Goal: Task Accomplishment & Management: Manage account settings

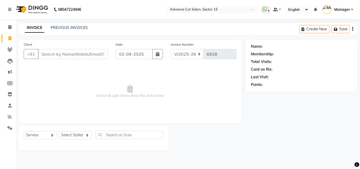
select select "6255"
select select "service"
click at [156, 55] on icon "button" at bounding box center [158, 54] width 4 height 4
select select "9"
select select "2025"
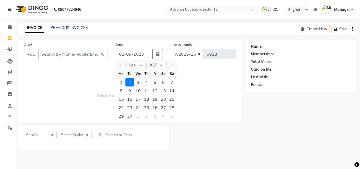
click at [121, 83] on div "1" at bounding box center [121, 82] width 8 height 8
type input "01-09-2025"
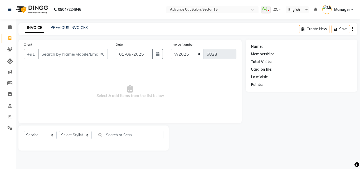
click at [233, 114] on span "Select & add items from the list below" at bounding box center [130, 91] width 213 height 53
click at [8, 127] on icon at bounding box center [9, 128] width 5 height 4
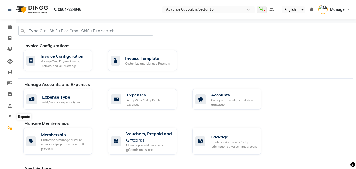
click at [10, 118] on icon at bounding box center [10, 117] width 4 height 4
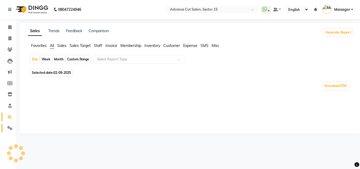
drag, startPoint x: 11, startPoint y: 122, endPoint x: 9, endPoint y: 126, distance: 3.8
click at [10, 122] on li "Reports" at bounding box center [8, 116] width 16 height 11
click at [9, 126] on icon at bounding box center [9, 128] width 5 height 4
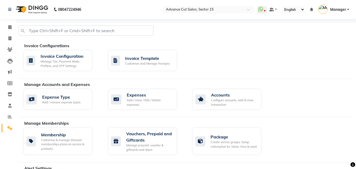
scroll to position [227, 0]
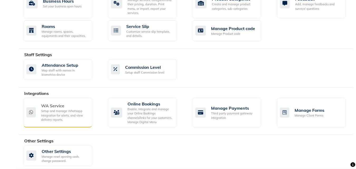
click at [56, 109] on div "Setup and manage Whatsapp Integration for alerts, and view delivery reports." at bounding box center [64, 115] width 47 height 13
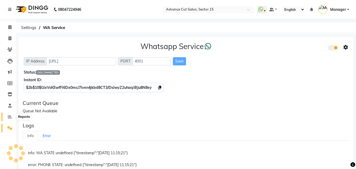
click at [8, 116] on icon at bounding box center [10, 117] width 4 height 4
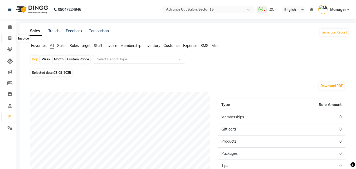
click at [8, 39] on span at bounding box center [9, 39] width 9 height 6
select select "service"
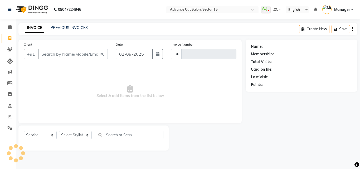
type input "6828"
select select "6255"
click at [74, 50] on input "Client" at bounding box center [73, 54] width 70 height 10
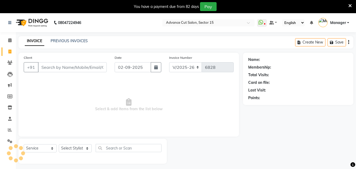
select select "6255"
select select "service"
click at [350, 6] on icon at bounding box center [350, 5] width 3 height 5
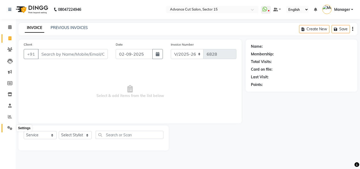
click at [12, 127] on icon at bounding box center [9, 128] width 5 height 4
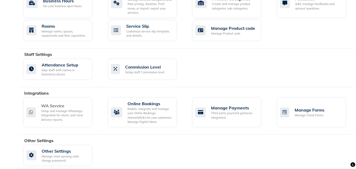
scroll to position [227, 0]
click at [70, 114] on div "Setup and manage Whatsapp Integration for alerts, and view delivery reports." at bounding box center [64, 115] width 47 height 13
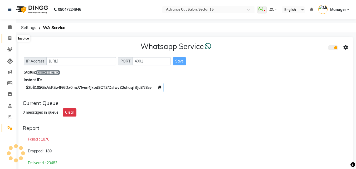
click at [9, 39] on icon at bounding box center [9, 38] width 3 height 4
select select "service"
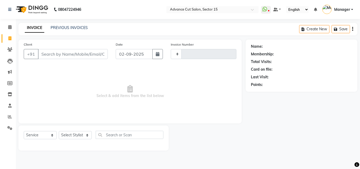
type input "6828"
select select "6255"
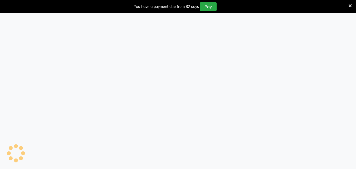
select select "6255"
select select "service"
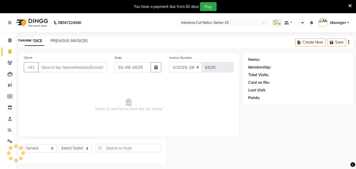
select select "en"
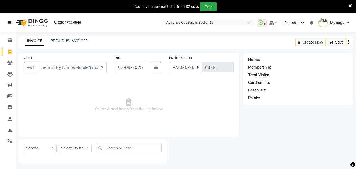
click at [350, 4] on icon at bounding box center [350, 5] width 3 height 5
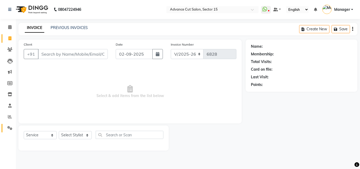
click at [9, 127] on icon at bounding box center [9, 128] width 5 height 4
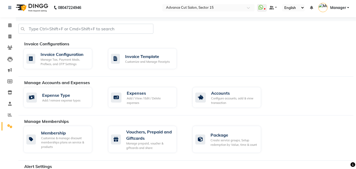
scroll to position [227, 0]
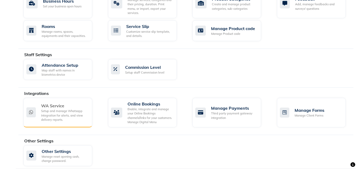
click at [59, 104] on div "WA Service" at bounding box center [64, 106] width 47 height 6
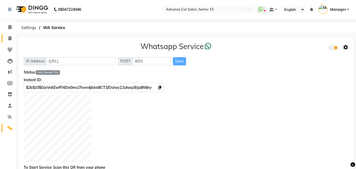
click at [6, 42] on link "Invoice" at bounding box center [8, 38] width 13 height 9
select select "service"
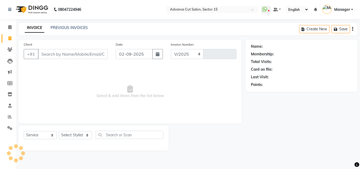
select select "6255"
type input "6828"
click at [74, 30] on div "PREVIOUS INVOICES" at bounding box center [69, 28] width 37 height 6
click at [74, 29] on link "PREVIOUS INVOICES" at bounding box center [69, 27] width 37 height 5
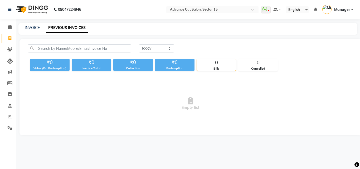
click at [74, 29] on link "PREVIOUS INVOICES" at bounding box center [67, 27] width 42 height 9
click at [37, 27] on link "INVOICE" at bounding box center [32, 27] width 15 height 5
select select "service"
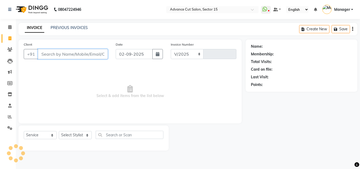
select select "6255"
type input "6828"
click at [4, 127] on link "Settings" at bounding box center [8, 128] width 13 height 9
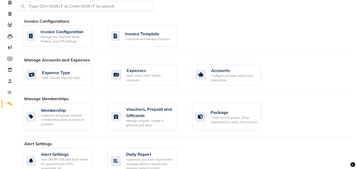
scroll to position [227, 0]
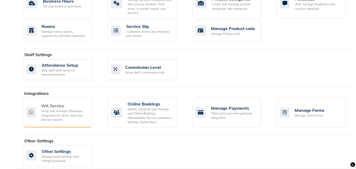
click at [59, 109] on div "Setup and manage Whatsapp Integration for alerts, and view delivery reports." at bounding box center [64, 115] width 47 height 13
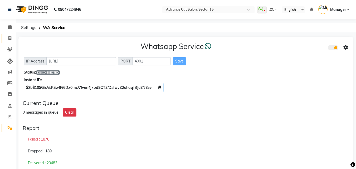
click at [6, 41] on span at bounding box center [9, 39] width 9 height 6
select select "service"
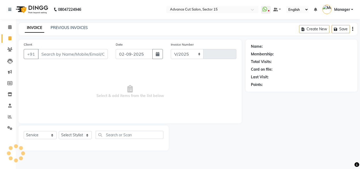
select select "6255"
type input "6828"
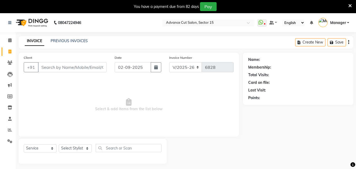
select select "6255"
select select "service"
click at [5, 130] on link "Reports" at bounding box center [8, 130] width 13 height 9
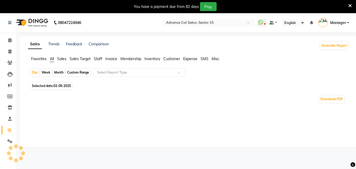
click at [351, 4] on icon at bounding box center [350, 5] width 3 height 5
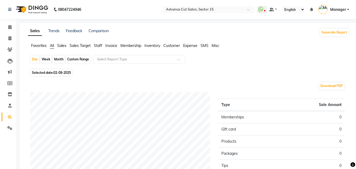
click at [54, 72] on span "02-09-2025" at bounding box center [62, 73] width 17 height 4
select select "9"
select select "2025"
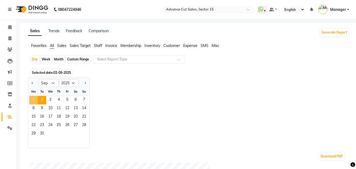
click at [32, 98] on span "1" at bounding box center [33, 100] width 8 height 8
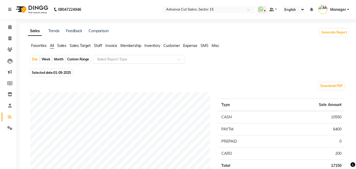
click at [142, 56] on div "Select Report Type" at bounding box center [139, 59] width 92 height 8
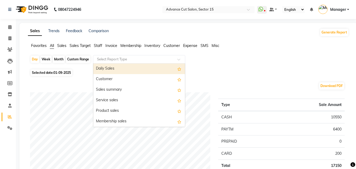
click at [131, 61] on input "text" at bounding box center [134, 59] width 76 height 5
click at [134, 58] on input "text" at bounding box center [134, 59] width 76 height 5
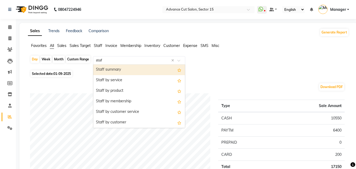
type input "staff"
click at [109, 68] on div "Staff summary" at bounding box center [139, 70] width 92 height 11
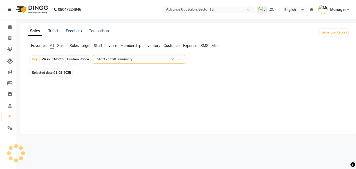
select select "full_report"
select select "csv"
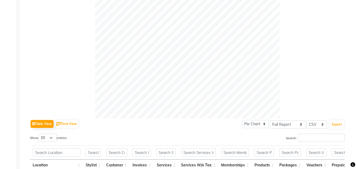
scroll to position [189, 0]
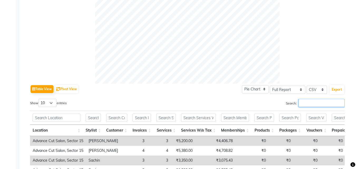
click at [310, 103] on input "Search:" at bounding box center [322, 103] width 46 height 8
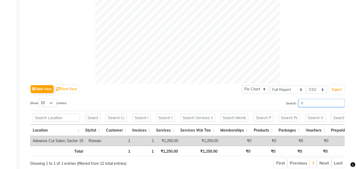
type input "r"
type input "f"
type input "i"
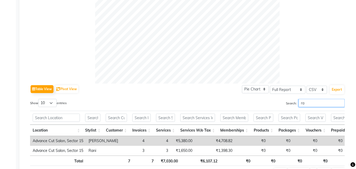
type input "r"
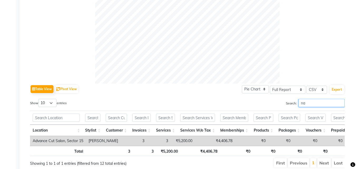
type input "n"
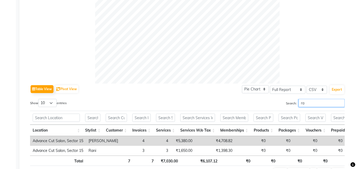
type input "r"
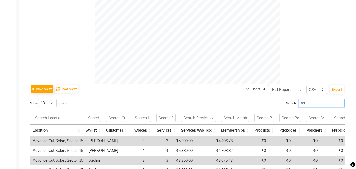
type input "s"
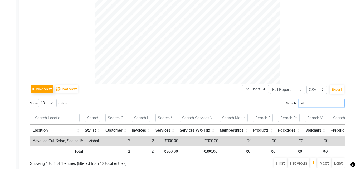
type input "v"
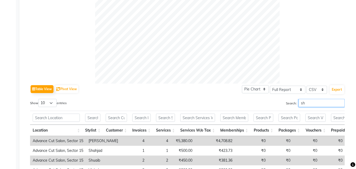
type input "s"
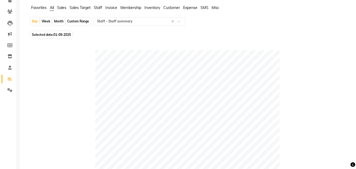
scroll to position [0, 0]
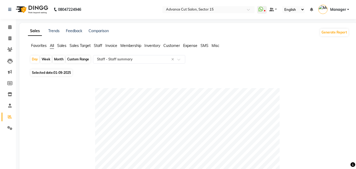
type input "luc"
click at [10, 36] on span at bounding box center [9, 39] width 9 height 6
select select "service"
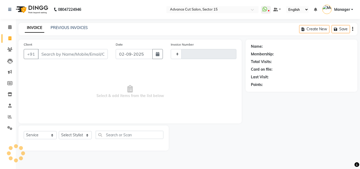
type input "6828"
select select "6255"
click at [69, 30] on div "PREVIOUS INVOICES" at bounding box center [69, 28] width 37 height 6
click at [68, 27] on link "PREVIOUS INVOICES" at bounding box center [69, 27] width 37 height 5
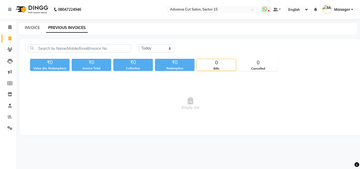
click at [33, 26] on div "INVOICE PREVIOUS INVOICES" at bounding box center [187, 29] width 339 height 12
click at [33, 28] on link "INVOICE" at bounding box center [32, 27] width 15 height 5
select select "service"
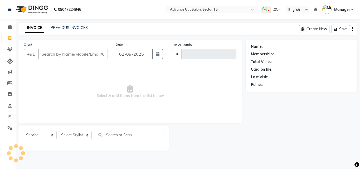
type input "6828"
select select "6255"
click at [10, 129] on icon at bounding box center [9, 128] width 5 height 4
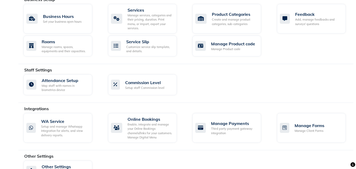
scroll to position [227, 0]
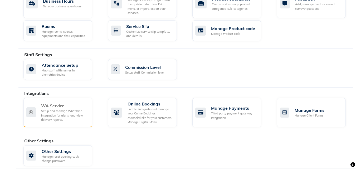
click at [72, 109] on div "Setup and manage Whatsapp Integration for alerts, and view delivery reports." at bounding box center [64, 115] width 47 height 13
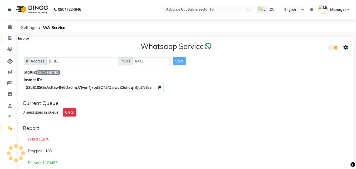
click at [6, 37] on span at bounding box center [9, 39] width 9 height 6
select select "service"
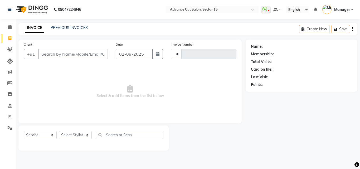
type input "6828"
select select "6255"
click at [356, 164] on icon at bounding box center [357, 165] width 5 height 5
click at [348, 158] on icon "Opens Chat This icon Opens the chat window." at bounding box center [344, 159] width 8 height 8
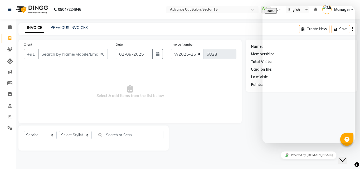
click at [301, 162] on div "Rate this chat Upload File Insert emoji" at bounding box center [309, 170] width 88 height 16
click at [296, 162] on textarea at bounding box center [289, 164] width 48 height 4
type textarea "hi"
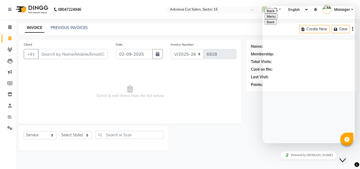
click at [349, 162] on div "hi Rate this chat Upload File Insert emoji Send" at bounding box center [309, 169] width 88 height 15
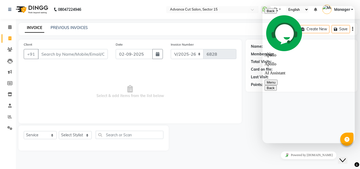
type textarea "not send bill"
type textarea "roz roz yahi problem"
drag, startPoint x: 351, startPoint y: 100, endPoint x: 352, endPoint y: 93, distance: 6.9
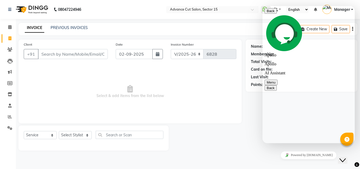
drag, startPoint x: 618, startPoint y: 111, endPoint x: 353, endPoint y: 101, distance: 265.1
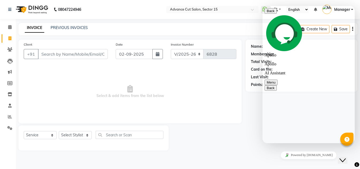
drag, startPoint x: 354, startPoint y: 54, endPoint x: 352, endPoint y: 36, distance: 18.8
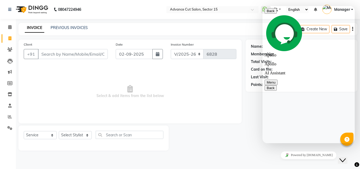
click at [212, 87] on span "Select & add items from the list below" at bounding box center [130, 91] width 213 height 53
drag, startPoint x: 618, startPoint y: 117, endPoint x: 353, endPoint y: 101, distance: 265.9
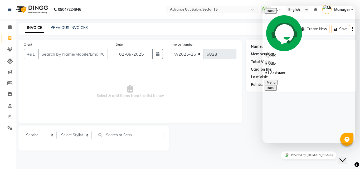
drag, startPoint x: 353, startPoint y: 98, endPoint x: 353, endPoint y: 89, distance: 8.7
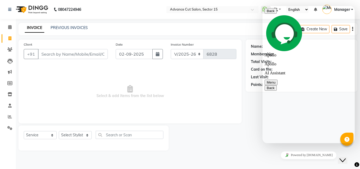
type textarea "not recived coll"
type textarea "is number par koi coll recive nahi kar raha ha"
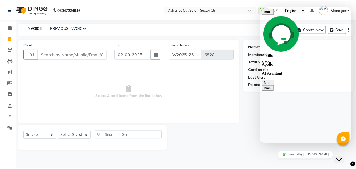
scroll to position [428, 0]
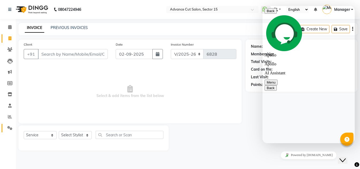
click at [10, 127] on icon at bounding box center [9, 128] width 5 height 4
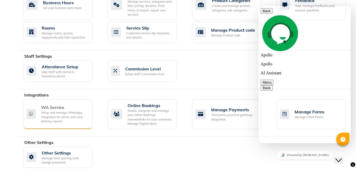
scroll to position [227, 0]
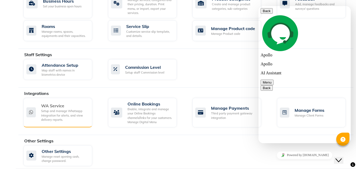
click at [66, 109] on div "Setup and manage Whatsapp Integration for alerts, and view delivery reports." at bounding box center [64, 115] width 47 height 13
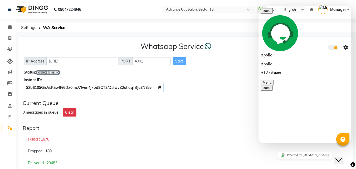
scroll to position [124, 0]
drag, startPoint x: 349, startPoint y: 30, endPoint x: 348, endPoint y: 99, distance: 69.4
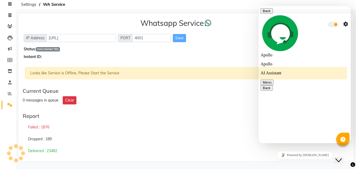
scroll to position [23, 0]
drag, startPoint x: 350, startPoint y: 52, endPoint x: 349, endPoint y: 82, distance: 29.3
drag, startPoint x: 349, startPoint y: 53, endPoint x: 354, endPoint y: 112, distance: 60.1
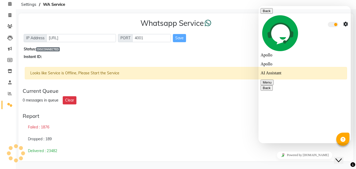
click at [351, 112] on html "Back Apollo Apollo AI Assistant Menu Back Rate this chat Upload File Insert emo…" at bounding box center [305, 74] width 92 height 137
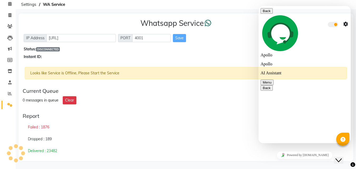
type textarea "did not support"
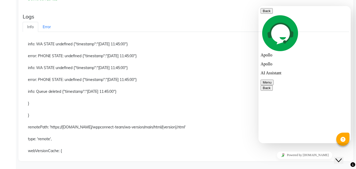
scroll to position [580, 0]
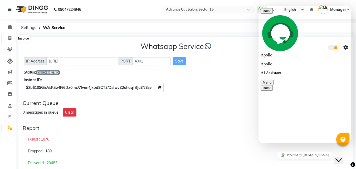
scroll to position [86, 0]
click at [7, 39] on span at bounding box center [9, 39] width 9 height 6
select select "service"
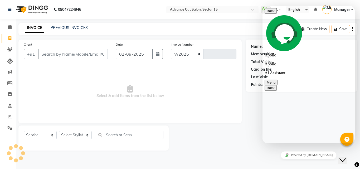
select select "6255"
type input "6828"
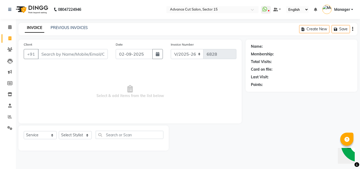
click at [356, 165] on icon at bounding box center [357, 165] width 5 height 5
click at [6, 130] on span at bounding box center [9, 128] width 9 height 6
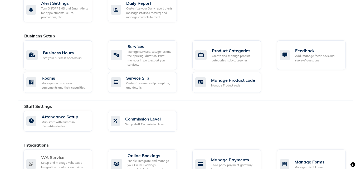
scroll to position [227, 0]
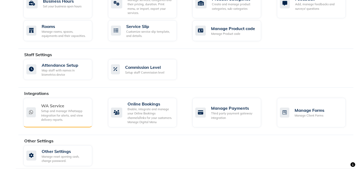
click at [65, 109] on div "Setup and manage Whatsapp Integration for alerts, and view delivery reports." at bounding box center [64, 115] width 47 height 13
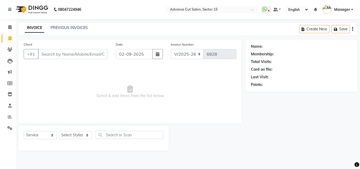
select select "6255"
select select "service"
click at [69, 27] on link "PREVIOUS INVOICES" at bounding box center [69, 27] width 37 height 5
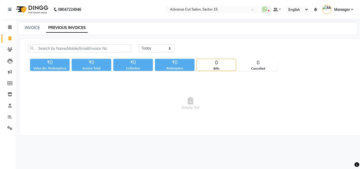
click at [68, 27] on link "PREVIOUS INVOICES" at bounding box center [67, 27] width 42 height 9
drag, startPoint x: 162, startPoint y: 54, endPoint x: 161, endPoint y: 48, distance: 5.9
click at [162, 53] on div "Today Yesterday Custom Range" at bounding box center [246, 50] width 222 height 12
click at [161, 48] on select "Today Yesterday Custom Range" at bounding box center [156, 48] width 35 height 8
click at [158, 49] on select "Today Yesterday Custom Range" at bounding box center [156, 48] width 35 height 8
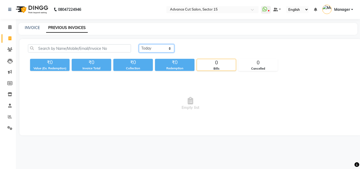
click at [159, 48] on select "Today Yesterday Custom Range" at bounding box center [156, 48] width 35 height 8
select select "yesterday"
click at [139, 44] on select "Today Yesterday Custom Range" at bounding box center [156, 48] width 35 height 8
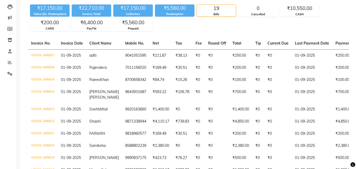
scroll to position [56, 0]
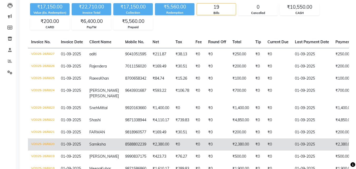
click at [234, 141] on td "₹2,380.00" at bounding box center [241, 145] width 23 height 12
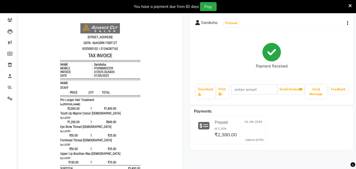
scroll to position [56, 0]
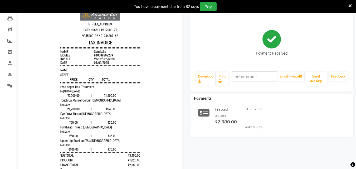
click at [351, 4] on icon at bounding box center [350, 5] width 3 height 5
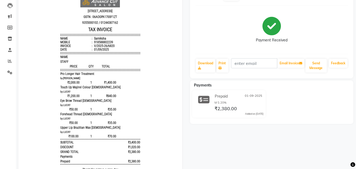
scroll to position [22, 0]
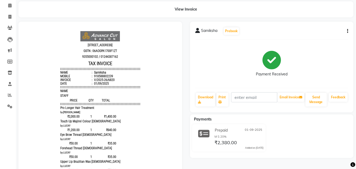
click at [345, 28] on div "Samiksha Prebook" at bounding box center [272, 31] width 153 height 8
click at [347, 31] on icon "button" at bounding box center [347, 31] width 1 height 0
click at [328, 33] on div "Edit Invoice" at bounding box center [322, 34] width 36 height 7
select select "service"
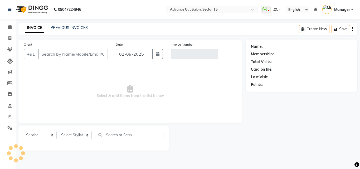
type input "8588802239"
type input "V/2025-26/6820"
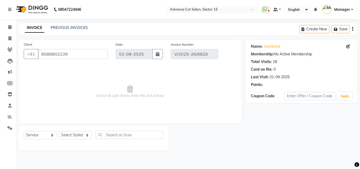
type input "01-09-2025"
select select "select"
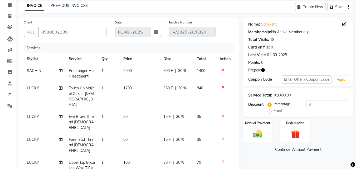
scroll to position [23, 0]
click at [29, 115] on td "LUCKY" at bounding box center [45, 121] width 42 height 23
select select "46505"
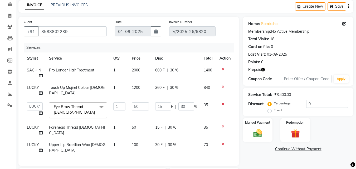
click at [29, 115] on td "Advance Cut ASIF FARMAN HAIDER Iqbal KASHISH LUCKY Manager MANOJ NASEEM NASIR N…" at bounding box center [35, 110] width 22 height 22
click at [32, 107] on td "Advance Cut ASIF FARMAN HAIDER Iqbal KASHISH LUCKY Manager MANOJ NASEEM NASIR N…" at bounding box center [35, 110] width 22 height 22
click at [33, 104] on select "Advance Cut ASIF FARMAN HAIDER Iqbal KASHISH LUCKY Manager MANOJ NASEEM NASIR N…" at bounding box center [35, 106] width 16 height 8
select select "46510"
click at [31, 125] on span "LUCKY" at bounding box center [33, 127] width 12 height 5
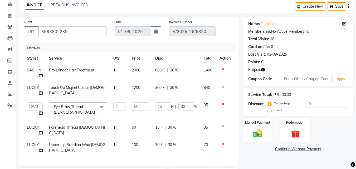
select select "46505"
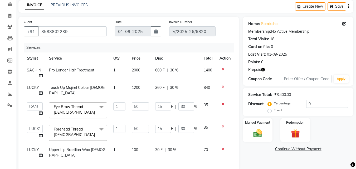
click at [31, 125] on select "Advance Cut ASIF FARMAN HAIDER Iqbal KASHISH LUCKY Manager MANOJ NASEEM NASIR N…" at bounding box center [35, 129] width 16 height 8
select select "46510"
click at [33, 147] on span "LUCKY" at bounding box center [33, 149] width 12 height 5
select select "46505"
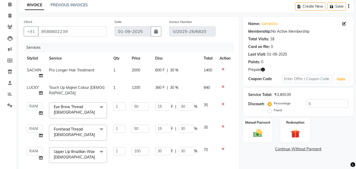
select select "46510"
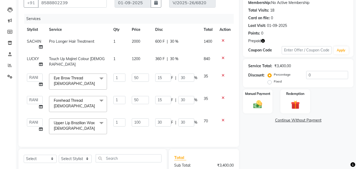
scroll to position [65, 0]
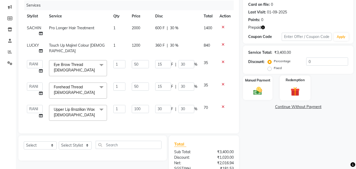
click at [300, 86] on img at bounding box center [295, 91] width 15 height 11
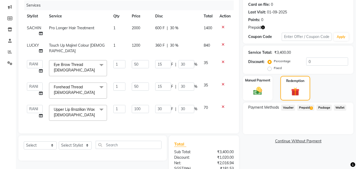
click at [312, 105] on span "Prepaid 1" at bounding box center [306, 108] width 17 height 6
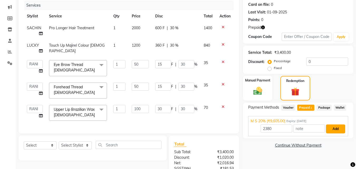
click at [337, 127] on button "Add" at bounding box center [335, 129] width 19 height 9
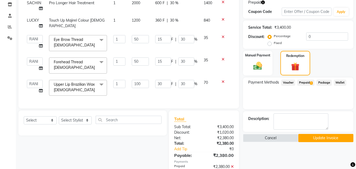
scroll to position [115, 0]
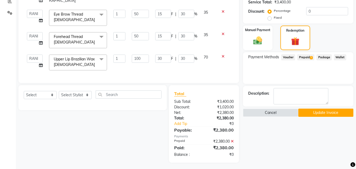
click at [336, 116] on button "Update Invoice" at bounding box center [326, 113] width 55 height 8
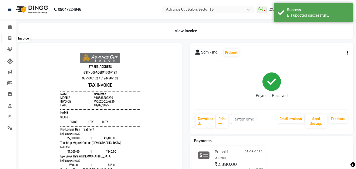
click at [6, 39] on span at bounding box center [9, 39] width 9 height 6
click at [9, 38] on icon at bounding box center [9, 38] width 3 height 4
select select "service"
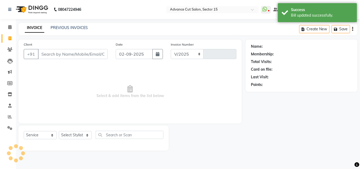
select select "6255"
type input "6828"
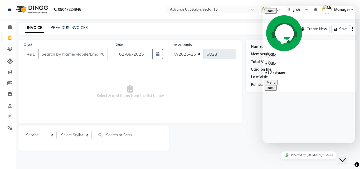
scroll to position [580, 0]
click at [346, 157] on icon "Close Chat This icon closes the chat window." at bounding box center [343, 160] width 6 height 6
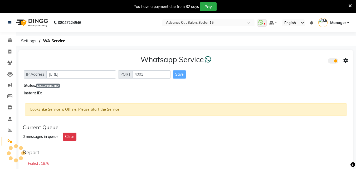
click at [123, 168] on div "Failed : 1876" at bounding box center [186, 164] width 327 height 12
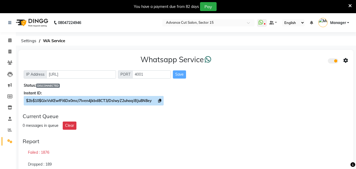
click at [160, 99] on icon at bounding box center [159, 101] width 3 height 4
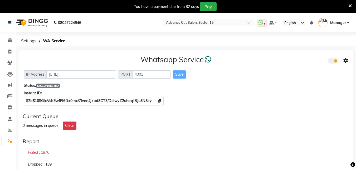
click at [351, 6] on icon at bounding box center [350, 5] width 3 height 5
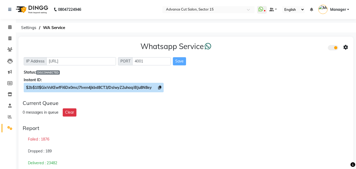
click at [159, 87] on icon at bounding box center [159, 88] width 3 height 4
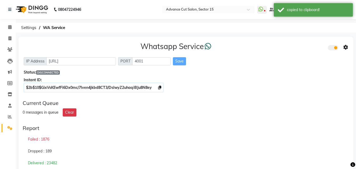
click at [345, 46] on icon at bounding box center [346, 47] width 5 height 5
click at [311, 41] on div "Whatsapp Settings" at bounding box center [308, 42] width 60 height 7
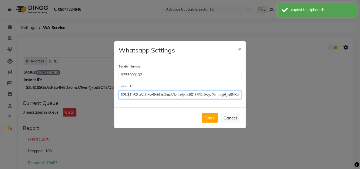
click at [208, 96] on input "$2b$10$GixVsKEwfFi6Dx0mc/7lven4jkbd8CT3/DslwyZ2uhaqiBJu8N8ey" at bounding box center [180, 95] width 123 height 8
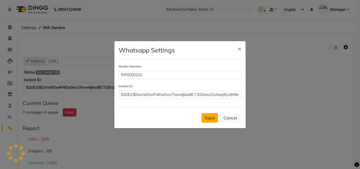
click at [213, 119] on button "Save" at bounding box center [210, 117] width 16 height 9
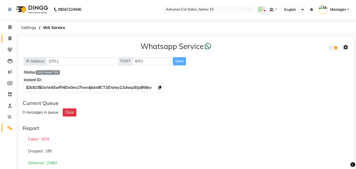
click at [3, 38] on link "Invoice" at bounding box center [8, 38] width 13 height 9
select select "service"
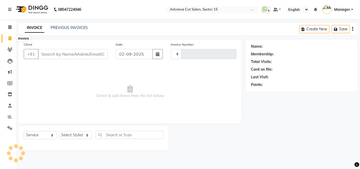
type input "6828"
select select "6255"
click at [63, 28] on link "PREVIOUS INVOICES" at bounding box center [69, 27] width 37 height 5
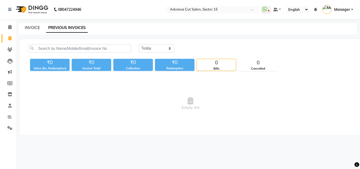
click at [36, 26] on link "INVOICE" at bounding box center [32, 27] width 15 height 5
select select "service"
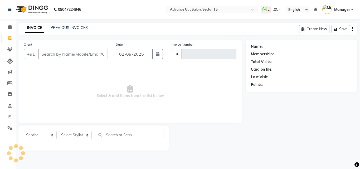
type input "6828"
select select "6255"
click at [75, 32] on div "INVOICE PREVIOUS INVOICES Create New Save" at bounding box center [187, 29] width 339 height 12
click at [74, 29] on link "PREVIOUS INVOICES" at bounding box center [69, 27] width 37 height 5
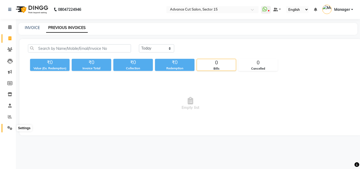
click at [9, 128] on icon at bounding box center [9, 128] width 5 height 4
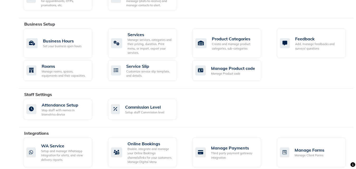
scroll to position [227, 0]
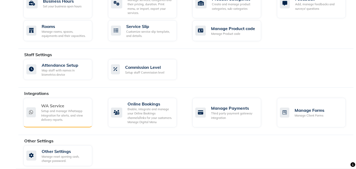
click at [71, 111] on div "Setup and manage Whatsapp Integration for alerts, and view delivery reports." at bounding box center [64, 115] width 47 height 13
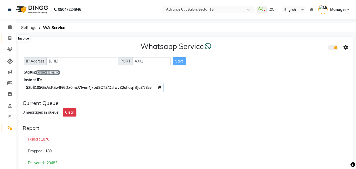
click at [9, 39] on icon at bounding box center [9, 38] width 3 height 4
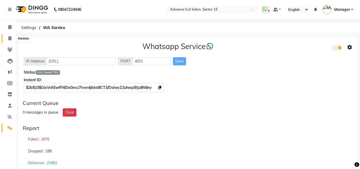
select select "service"
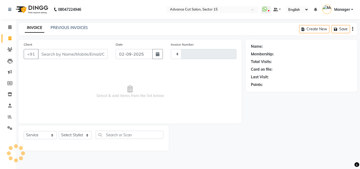
type input "6828"
select select "6255"
click at [159, 56] on button "button" at bounding box center [158, 54] width 11 height 10
select select "9"
select select "2025"
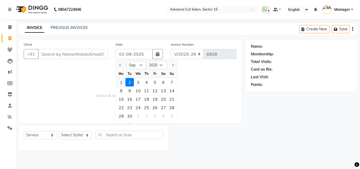
click at [123, 82] on div "1" at bounding box center [121, 82] width 8 height 8
type input "01-09-2025"
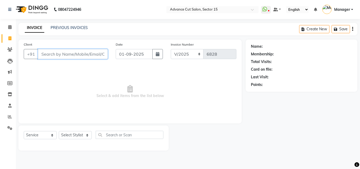
drag, startPoint x: 88, startPoint y: 54, endPoint x: 87, endPoint y: 50, distance: 4.2
click at [87, 54] on input "Client" at bounding box center [73, 54] width 70 height 10
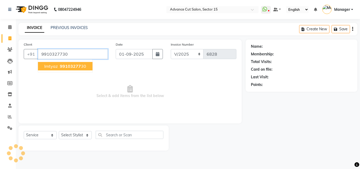
type input "9910327730"
click at [88, 66] on button "Imtyaz 99103277 30" at bounding box center [65, 66] width 55 height 8
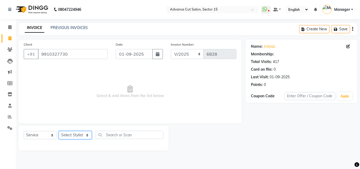
click at [80, 134] on select "Select Stylist Advance Cut ASIF FARMAN HAIDER Iqbal KASHISH LUCKY Manager MANOJ…" at bounding box center [75, 135] width 33 height 8
click at [80, 133] on select "Select Stylist Advance Cut ASIF FARMAN HAIDER Iqbal KASHISH LUCKY Manager MANOJ…" at bounding box center [75, 135] width 33 height 8
click at [78, 136] on select "Select Stylist Advance Cut ASIF FARMAN HAIDER Iqbal KASHISH LUCKY Manager MANOJ…" at bounding box center [75, 135] width 33 height 8
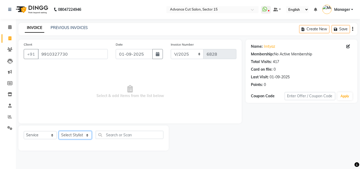
select select "80318"
click at [59, 131] on select "Select Stylist Advance Cut ASIF FARMAN HAIDER Iqbal KASHISH LUCKY Manager MANOJ…" at bounding box center [75, 135] width 33 height 8
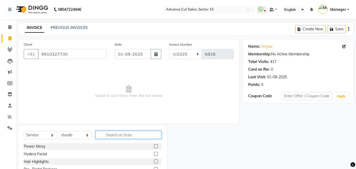
click at [144, 132] on input "text" at bounding box center [129, 135] width 66 height 8
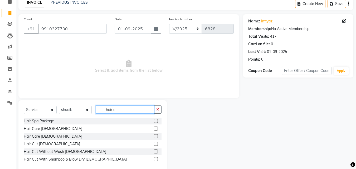
scroll to position [35, 0]
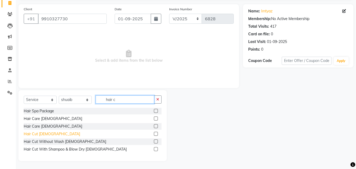
type input "hair c"
click at [43, 135] on div "Hair Cut Male" at bounding box center [52, 134] width 56 height 6
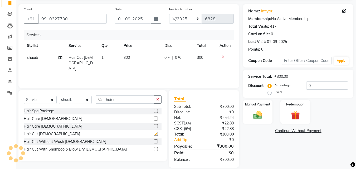
checkbox input "false"
click at [241, 112] on div "Manual Payment Redemption" at bounding box center [298, 112] width 118 height 24
click at [263, 118] on img at bounding box center [258, 115] width 15 height 11
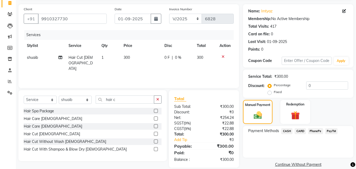
click at [286, 129] on span "CASH" at bounding box center [287, 131] width 11 height 6
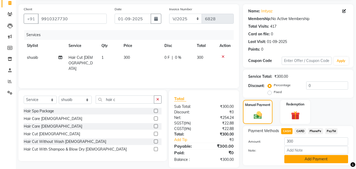
click at [304, 157] on button "Add Payment" at bounding box center [317, 159] width 64 height 8
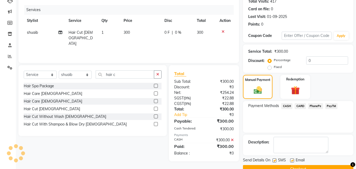
scroll to position [73, 0]
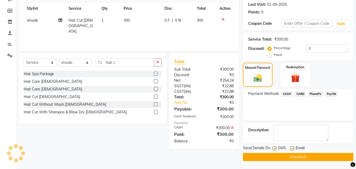
click at [305, 157] on button "Checkout" at bounding box center [298, 157] width 111 height 8
click at [183, 165] on main "INVOICE PREVIOUS INVOICES Create New Save Client +91 9910327730 Date 01-09-2025…" at bounding box center [186, 59] width 341 height 219
click at [244, 169] on main "INVOICE PREVIOUS INVOICES Create New Save Client +91 9910327730 Date 01-09-2025…" at bounding box center [186, 59] width 341 height 219
click at [292, 157] on button "Checkout" at bounding box center [298, 157] width 111 height 8
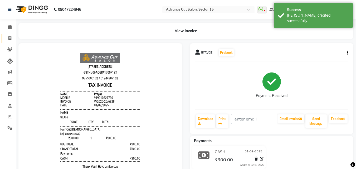
click at [9, 38] on icon at bounding box center [9, 38] width 3 height 4
select select "service"
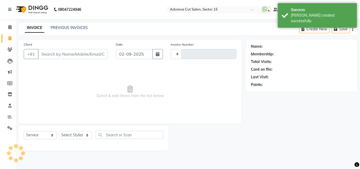
type input "6829"
select select "6255"
click at [57, 50] on input "Client" at bounding box center [73, 54] width 70 height 10
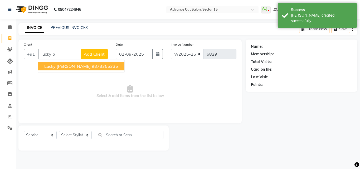
click at [69, 69] on button "Lucky Barik 9873355335" at bounding box center [81, 66] width 87 height 8
type input "9873355335"
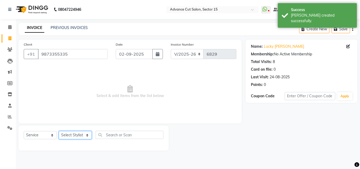
click at [82, 138] on select "Select Stylist Advance Cut ASIF FARMAN HAIDER Iqbal KASHISH LUCKY Manager MANOJ…" at bounding box center [75, 135] width 33 height 8
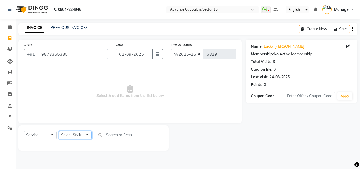
select select "48002"
click at [59, 131] on select "Select Stylist Advance Cut ASIF FARMAN HAIDER Iqbal KASHISH LUCKY Manager MANOJ…" at bounding box center [75, 135] width 33 height 8
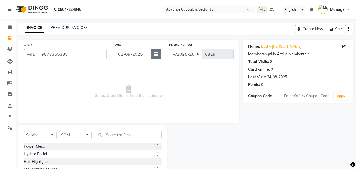
click at [158, 53] on icon "button" at bounding box center [156, 54] width 4 height 4
select select "9"
select select "2025"
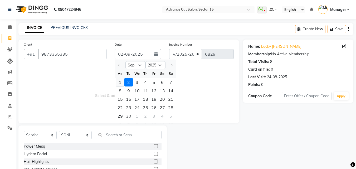
click at [119, 82] on div "1" at bounding box center [120, 82] width 8 height 8
type input "01-09-2025"
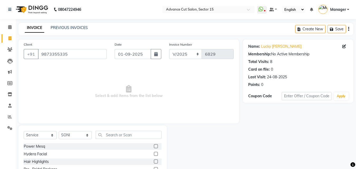
click at [125, 130] on div "Select Service Product Membership Package Voucher Prepaid Gift Card Select Styl…" at bounding box center [92, 165] width 149 height 78
click at [120, 138] on input "text" at bounding box center [129, 135] width 66 height 8
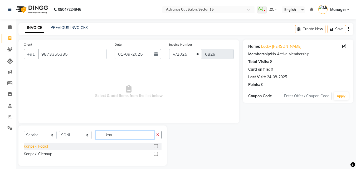
type input "kan"
click at [41, 147] on div "Kanpeki Facial" at bounding box center [36, 147] width 24 height 6
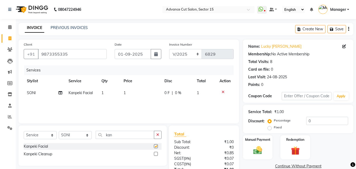
checkbox input "false"
click at [149, 92] on td "1" at bounding box center [141, 93] width 41 height 12
select select "48002"
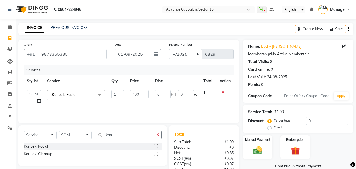
type input "4000"
click at [75, 135] on select "Select Stylist Advance Cut ASIF FARMAN HAIDER Iqbal KASHISH LUCKY Manager MANOJ…" at bounding box center [75, 135] width 33 height 8
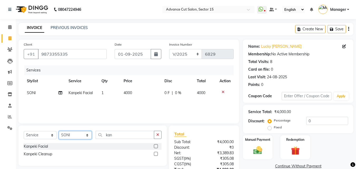
scroll to position [42, 0]
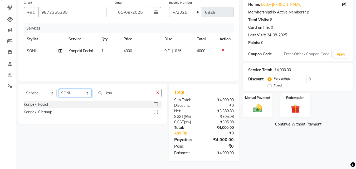
click at [87, 90] on select "Select Stylist Advance Cut ASIF FARMAN HAIDER Iqbal KASHISH LUCKY Manager MANOJ…" at bounding box center [75, 93] width 33 height 8
select select "46505"
click at [82, 92] on select "Select Stylist Advance Cut ASIF FARMAN HAIDER Iqbal KASHISH LUCKY Manager MANOJ…" at bounding box center [75, 93] width 33 height 8
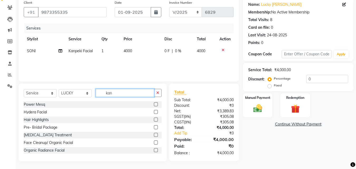
click at [124, 95] on input "kan" at bounding box center [125, 93] width 59 height 8
type input "k"
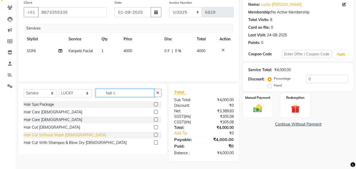
type input "hair c"
click at [75, 135] on div "Hair Cut Without Wash Female" at bounding box center [65, 135] width 83 height 6
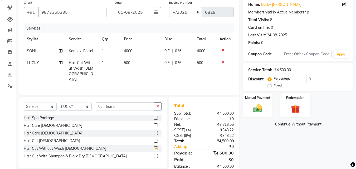
checkbox input "false"
click at [261, 100] on div "Manual Payment" at bounding box center [258, 105] width 31 height 25
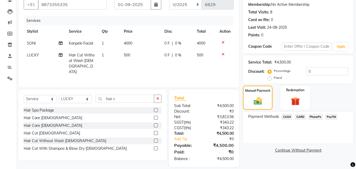
scroll to position [54, 0]
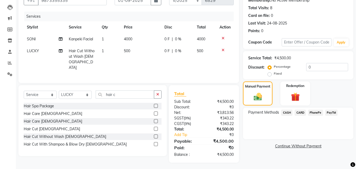
click at [284, 113] on span "CASH" at bounding box center [287, 113] width 11 height 6
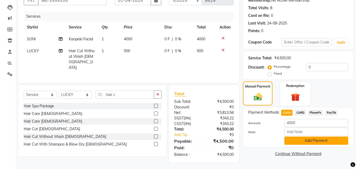
click at [304, 143] on button "Add Payment" at bounding box center [317, 141] width 64 height 8
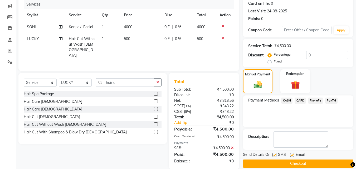
scroll to position [73, 0]
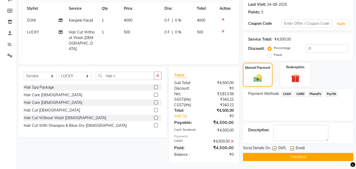
click at [305, 155] on button "Checkout" at bounding box center [298, 157] width 111 height 8
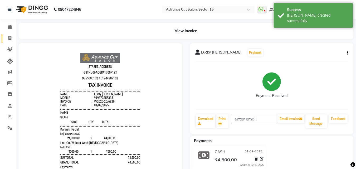
click at [8, 36] on icon at bounding box center [9, 38] width 3 height 4
select select "service"
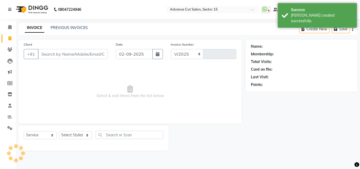
select select "6255"
type input "6830"
click at [71, 27] on link "PREVIOUS INVOICES" at bounding box center [69, 27] width 37 height 5
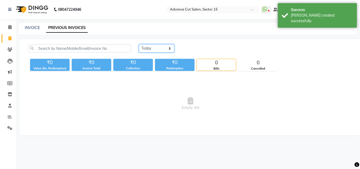
click at [153, 50] on select "[DATE] [DATE] Custom Range" at bounding box center [156, 48] width 35 height 8
select select "[DATE]"
click at [139, 44] on select "[DATE] [DATE] Custom Range" at bounding box center [156, 48] width 35 height 8
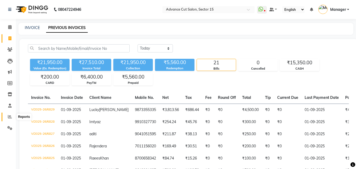
click at [12, 120] on span at bounding box center [9, 117] width 9 height 6
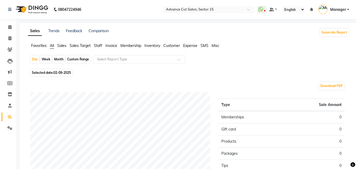
click at [54, 75] on span "Selected date: 02-09-2025" at bounding box center [52, 72] width 42 height 7
select select "9"
select select "2025"
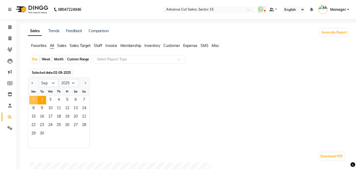
click at [33, 98] on span "1" at bounding box center [33, 100] width 8 height 8
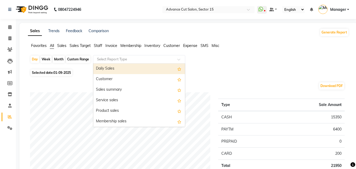
click at [116, 59] on input "text" at bounding box center [134, 59] width 76 height 5
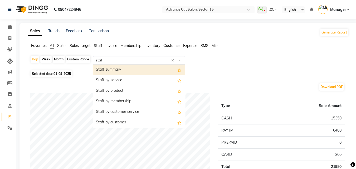
type input "staff"
click at [107, 72] on div "Staff summary" at bounding box center [139, 70] width 92 height 11
select select "full_report"
select select "csv"
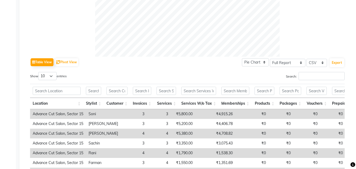
scroll to position [218, 0]
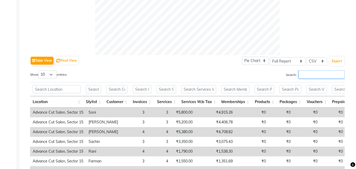
click at [311, 78] on input "Search:" at bounding box center [322, 74] width 46 height 8
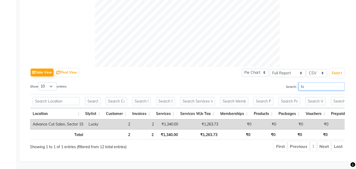
scroll to position [214, 0]
type input "l"
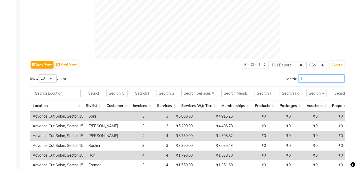
scroll to position [218, 0]
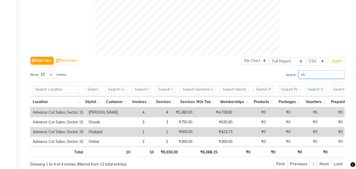
type input "s"
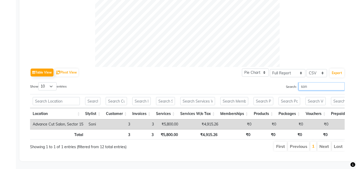
scroll to position [0, 0]
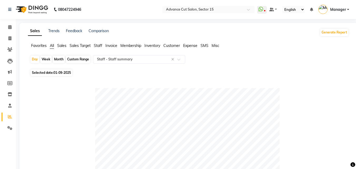
type input "son"
click at [0, 35] on li "Invoice" at bounding box center [8, 38] width 16 height 11
click at [2, 35] on link "Invoice" at bounding box center [8, 38] width 13 height 9
select select "service"
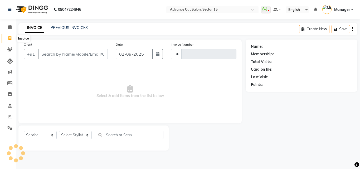
click at [10, 36] on span at bounding box center [9, 39] width 9 height 6
select select "6255"
select select "service"
click at [5, 119] on link "Reports" at bounding box center [8, 117] width 13 height 9
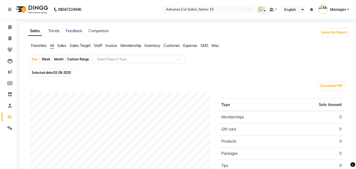
click at [55, 72] on span "02-09-2025" at bounding box center [62, 73] width 17 height 4
select select "9"
select select "2025"
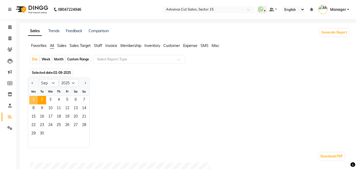
click at [30, 102] on span "1" at bounding box center [33, 100] width 8 height 8
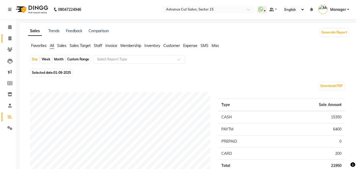
click at [10, 40] on icon at bounding box center [9, 38] width 3 height 4
select select "service"
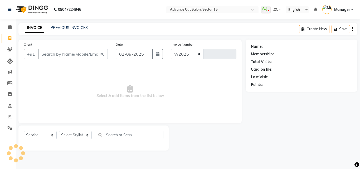
select select "6255"
type input "6830"
click at [10, 128] on icon at bounding box center [9, 128] width 5 height 4
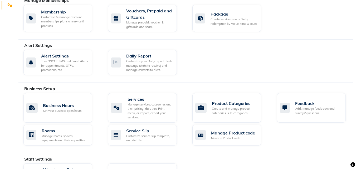
scroll to position [227, 0]
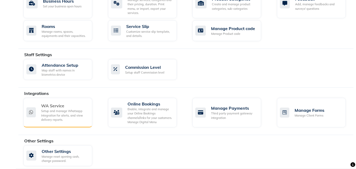
click at [59, 111] on div "Setup and manage Whatsapp Integration for alerts, and view delivery reports." at bounding box center [64, 115] width 47 height 13
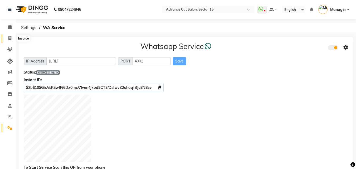
click at [9, 38] on icon at bounding box center [9, 38] width 3 height 4
select select "service"
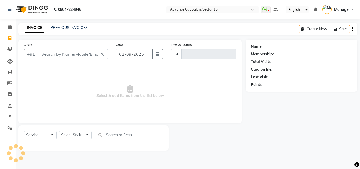
type input "6830"
select select "6255"
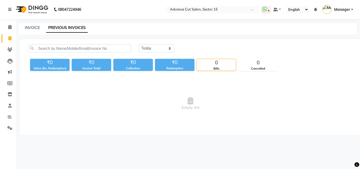
click at [158, 43] on div "[DATE] [DATE] Custom Range ₹0 Value (Ex. Redemption) ₹0 Invoice Total ₹0 Collec…" at bounding box center [191, 87] width 342 height 96
click at [158, 47] on select "[DATE] [DATE] Custom Range" at bounding box center [156, 48] width 35 height 8
select select "[DATE]"
click at [139, 44] on select "[DATE] [DATE] Custom Range" at bounding box center [156, 48] width 35 height 8
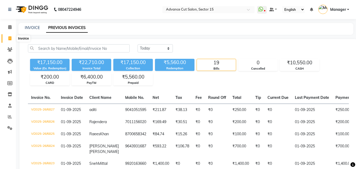
click at [10, 37] on icon at bounding box center [9, 38] width 3 height 4
select select "service"
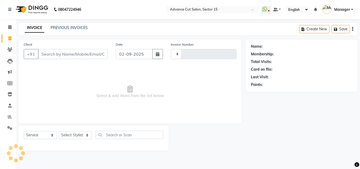
type input "6830"
select select "6255"
click at [73, 29] on link "PREVIOUS INVOICES" at bounding box center [69, 27] width 37 height 5
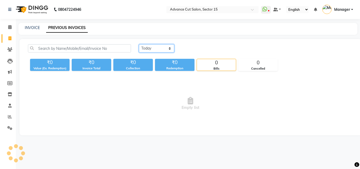
click at [164, 47] on select "[DATE] [DATE] Custom Range" at bounding box center [156, 48] width 35 height 8
select select "[DATE]"
click at [139, 44] on select "[DATE] [DATE] Custom Range" at bounding box center [156, 48] width 35 height 8
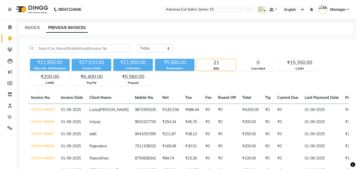
click at [32, 27] on link "INVOICE" at bounding box center [32, 27] width 15 height 5
select select "service"
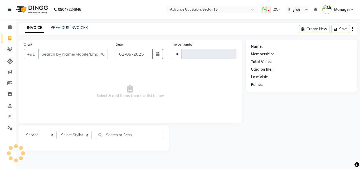
type input "6830"
select select "6255"
